Goal: Transaction & Acquisition: Purchase product/service

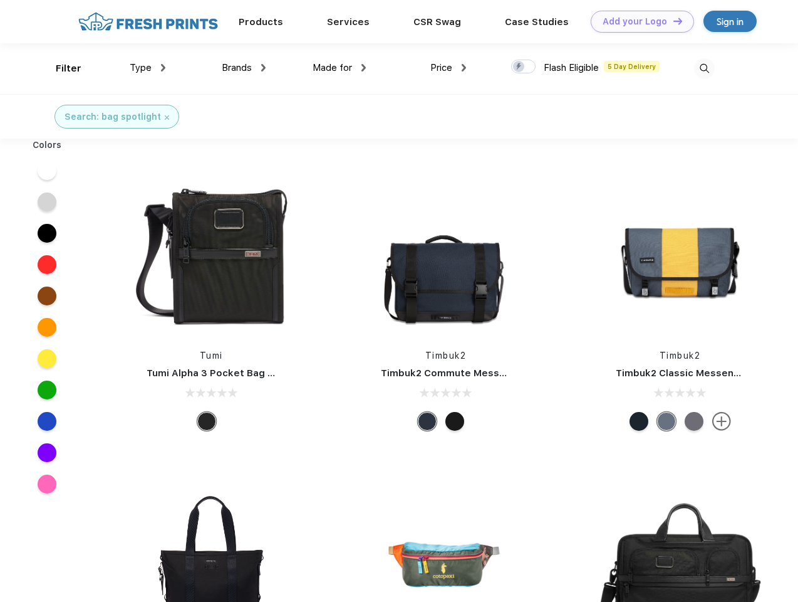
click at [638, 21] on link "Add your Logo Design Tool" at bounding box center [642, 22] width 103 height 22
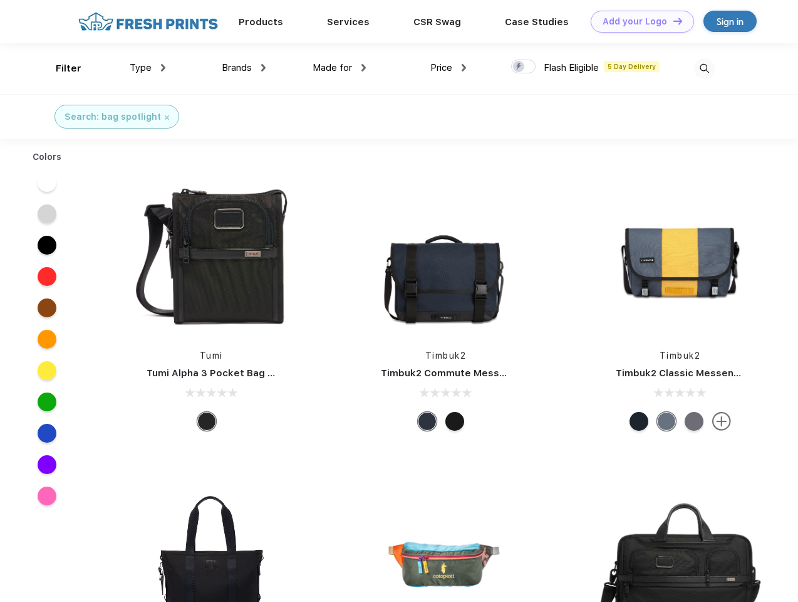
click at [0, 0] on div "Design Tool" at bounding box center [0, 0] width 0 height 0
click at [672, 21] on link "Add your Logo Design Tool" at bounding box center [642, 22] width 103 height 22
click at [60, 68] on div "Filter" at bounding box center [69, 68] width 26 height 14
click at [148, 68] on span "Type" at bounding box center [141, 67] width 22 height 11
click at [244, 68] on span "Brands" at bounding box center [237, 67] width 30 height 11
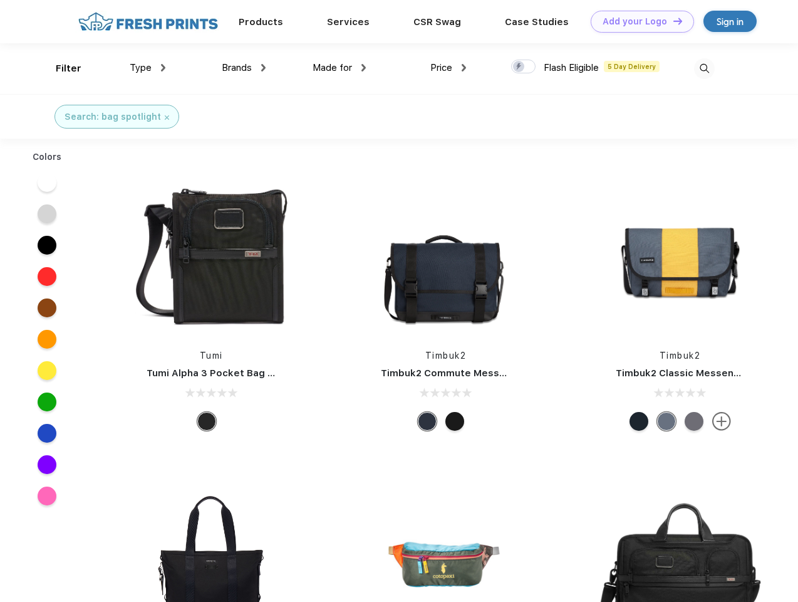
click at [340, 68] on span "Made for" at bounding box center [332, 67] width 39 height 11
click at [449, 68] on span "Price" at bounding box center [441, 67] width 22 height 11
click at [524, 67] on div at bounding box center [523, 67] width 24 height 14
click at [519, 67] on input "checkbox" at bounding box center [515, 63] width 8 height 8
click at [704, 68] on img at bounding box center [704, 68] width 21 height 21
